Goal: Task Accomplishment & Management: Use online tool/utility

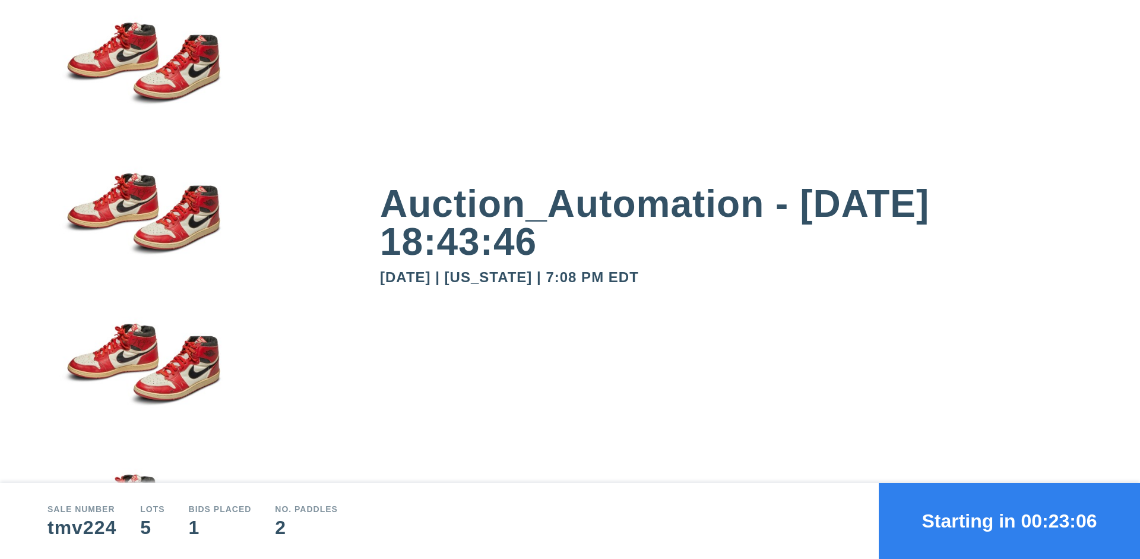
click at [1010, 521] on button "Starting in 00:23:06" at bounding box center [1009, 521] width 261 height 76
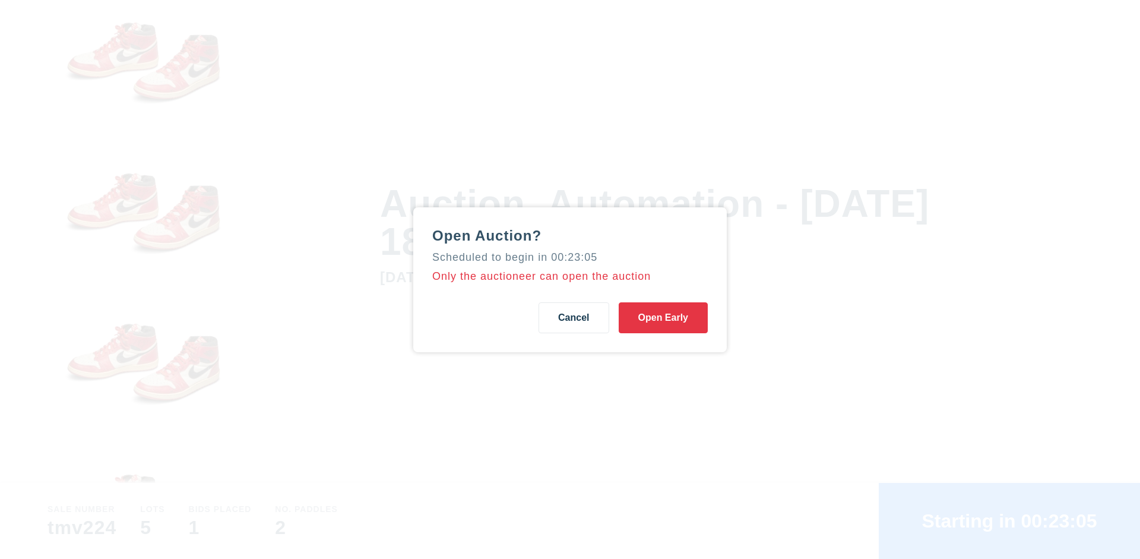
click at [663, 317] on button "Open Early" at bounding box center [663, 317] width 89 height 31
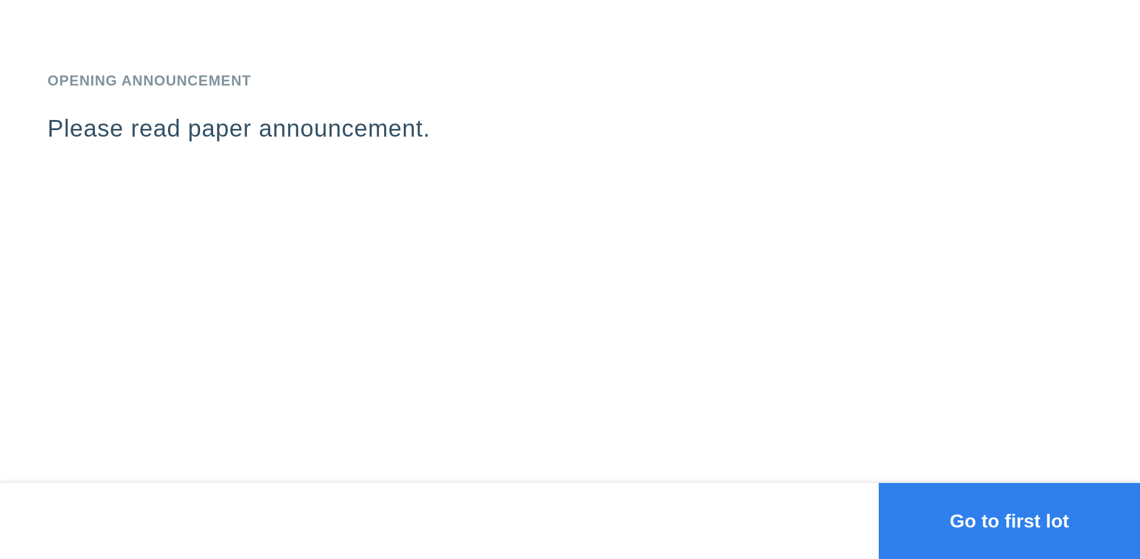
click at [1010, 521] on button "Go to first lot" at bounding box center [1009, 521] width 261 height 76
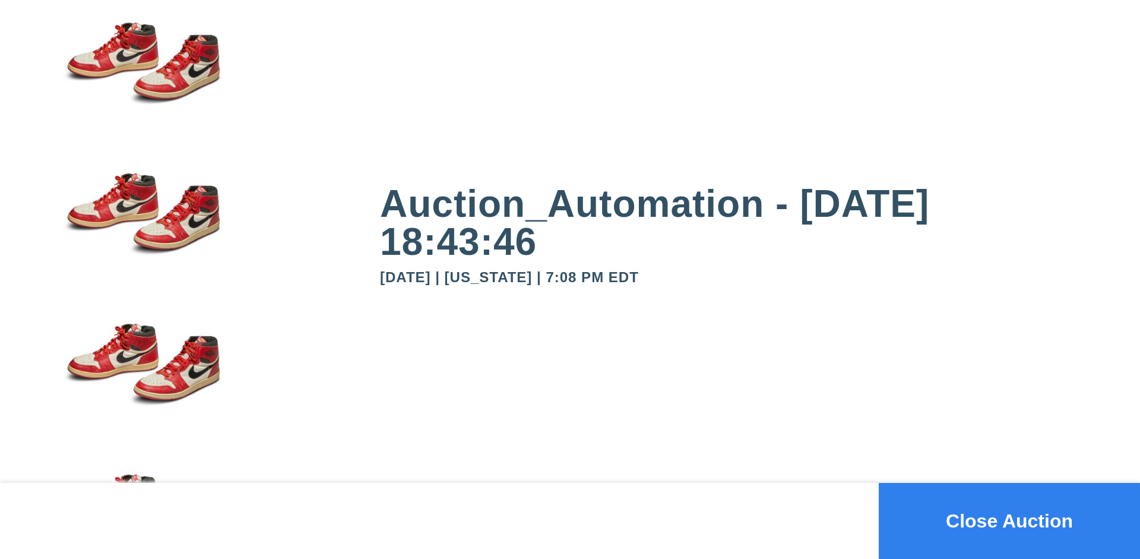
click at [1010, 521] on button "Close Auction" at bounding box center [1009, 521] width 261 height 76
